Goal: Obtain resource: Download file/media

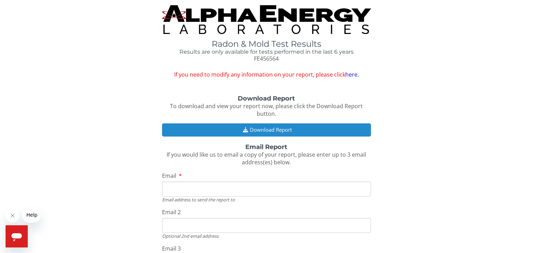
click at [275, 129] on button "Download Report" at bounding box center [266, 130] width 209 height 13
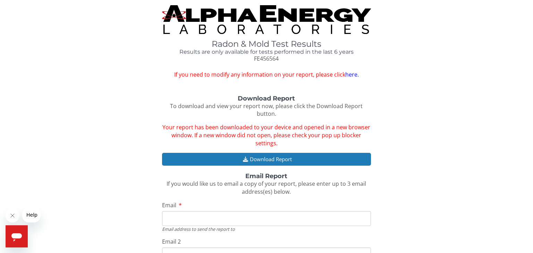
click at [170, 218] on input "Email" at bounding box center [266, 218] width 209 height 15
type input "[EMAIL_ADDRESS][DOMAIN_NAME]"
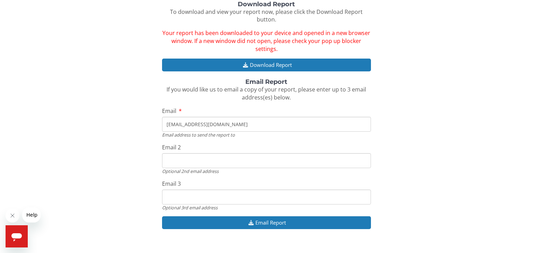
scroll to position [105, 0]
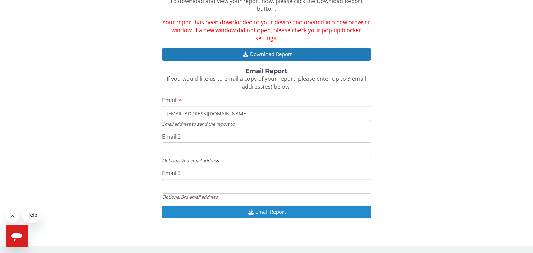
click at [281, 213] on button "Email Report" at bounding box center [266, 212] width 209 height 13
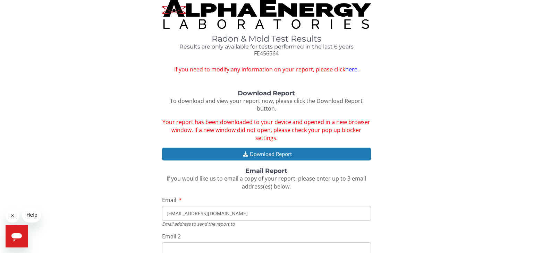
scroll to position [0, 0]
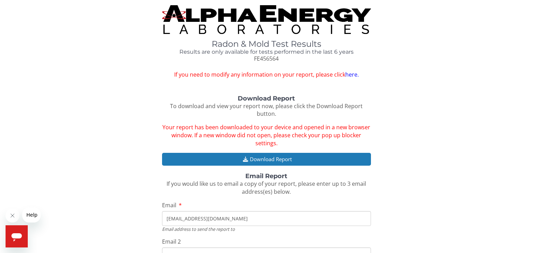
click at [73, 23] on div "Radon & Mold Test Results Results are only available for tests performed in the…" at bounding box center [266, 42] width 523 height 74
